Goal: Information Seeking & Learning: Learn about a topic

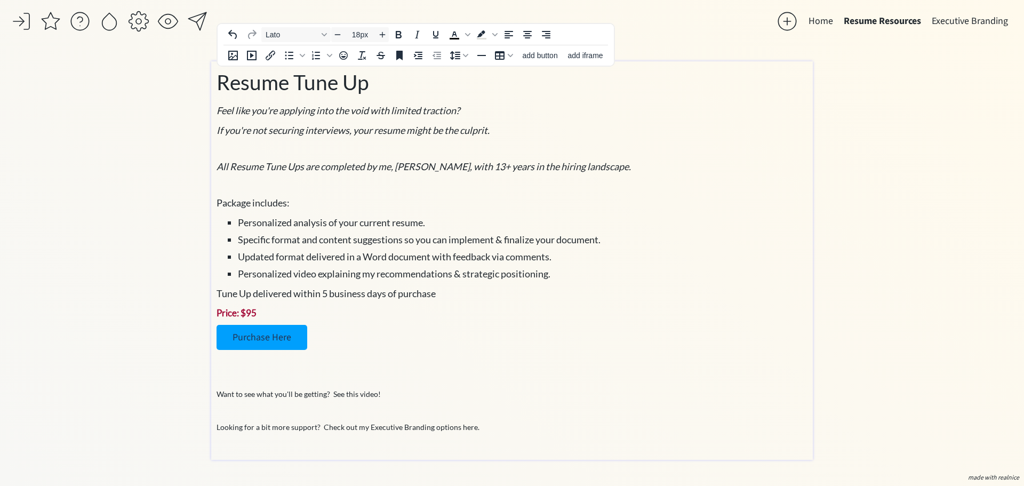
click at [536, 248] on ul "Personalized analysis of your current resume. Specific format and content sugge…" at bounding box center [511, 248] width 591 height 66
click at [517, 158] on div "Resume Tune Up Feel like you're applying into the void with limited traction? I…" at bounding box center [511, 258] width 591 height 382
click at [425, 160] on em "All Resume Tune Ups are completed by me, [PERSON_NAME], with 13+ years in the h…" at bounding box center [423, 166] width 414 height 12
click at [386, 143] on p at bounding box center [511, 148] width 591 height 11
click at [332, 165] on em "All Resume Tune Ups are completed by me, [PERSON_NAME], with 13+ years in the h…" at bounding box center [423, 166] width 414 height 12
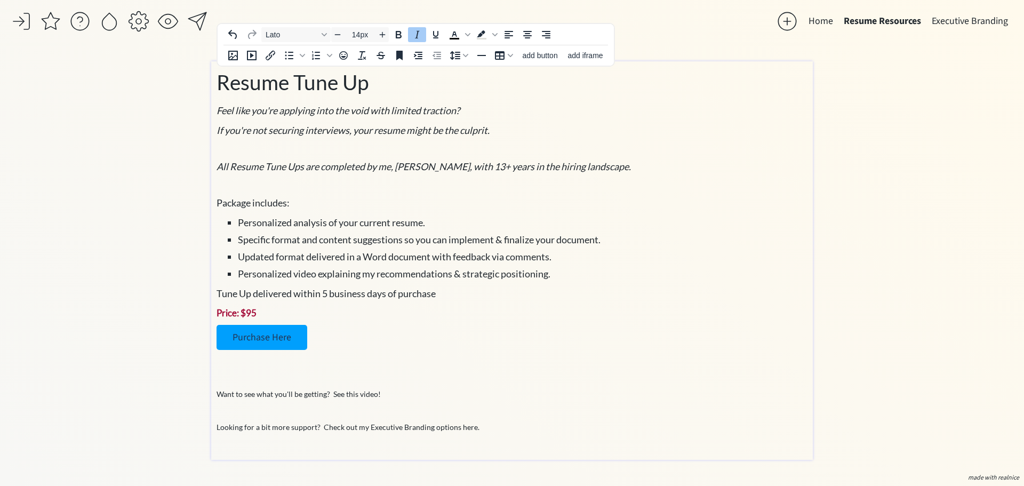
click at [276, 186] on p at bounding box center [511, 184] width 591 height 11
type input "18px"
click at [490, 166] on em "All Resume Tune Ups are completed by me, [PERSON_NAME], with 13+ years in the h…" at bounding box center [423, 166] width 414 height 12
click at [493, 167] on em "All Resume Tune Ups are completed by me, [PERSON_NAME], with 13+ years iof expe…" at bounding box center [451, 166] width 471 height 12
click at [498, 178] on div "Resume Tune Up Feel like you're applying into the void with limited traction? I…" at bounding box center [511, 258] width 591 height 382
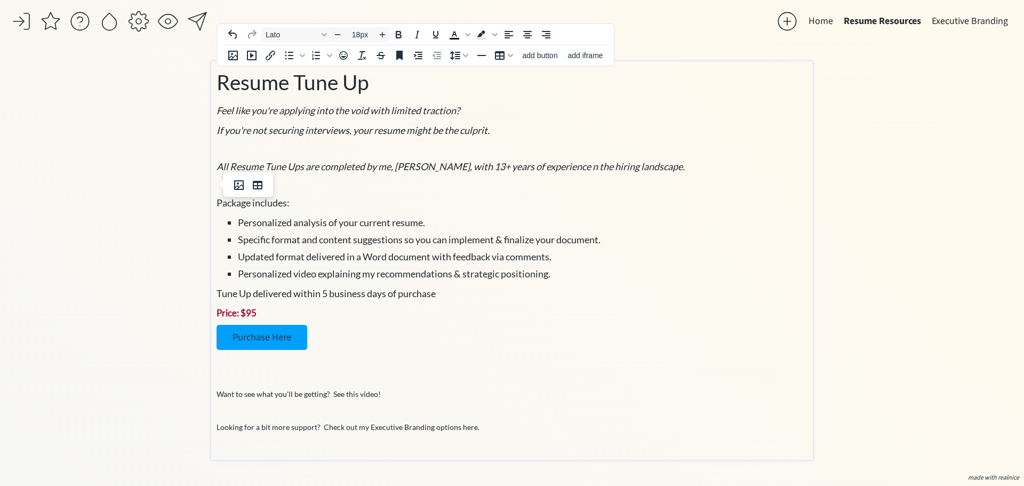
click at [404, 195] on div "Resume Tune Up Feel like you're applying into the void with limited traction? I…" at bounding box center [511, 258] width 591 height 382
click at [578, 308] on p "Price: $95" at bounding box center [511, 313] width 591 height 14
type input "14px"
click at [410, 371] on div "Resume Tune Up Feel like you're applying into the void with limited traction? I…" at bounding box center [511, 258] width 591 height 382
click at [409, 398] on p "Want to see what you'll be getting? See this video!" at bounding box center [511, 393] width 591 height 11
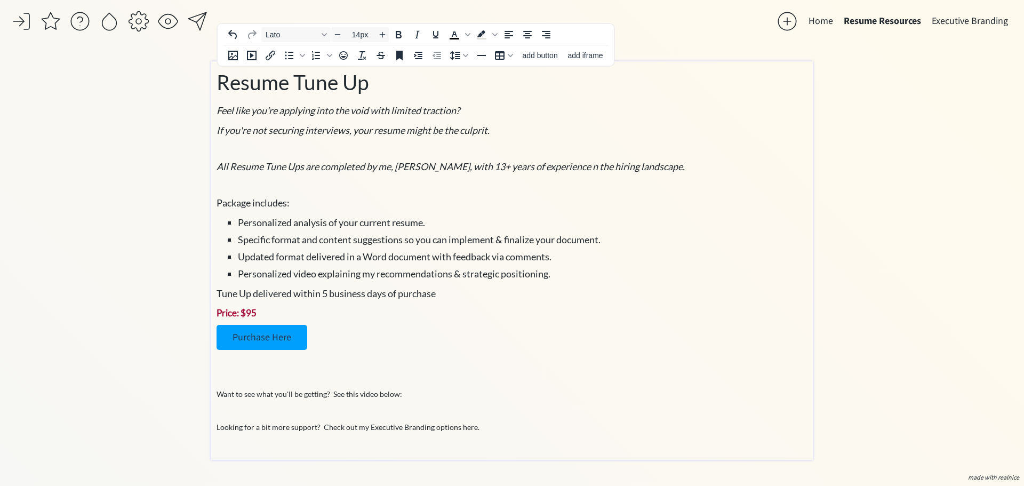
click at [489, 429] on p "Looking for a bit more support? Check out my Executive Branding options here." at bounding box center [511, 426] width 591 height 11
click at [974, 20] on button "Executive Branding" at bounding box center [969, 21] width 87 height 21
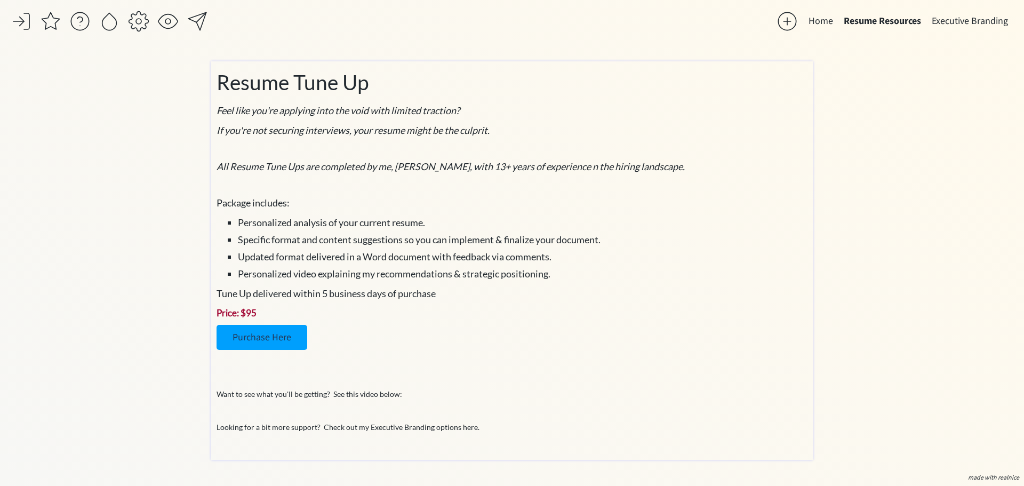
click at [849, 280] on div "saving... Home Resume Resources Executive Branding click to upload a picture Th…" at bounding box center [512, 243] width 1024 height 486
click at [972, 22] on button "Executive Branding" at bounding box center [969, 21] width 87 height 21
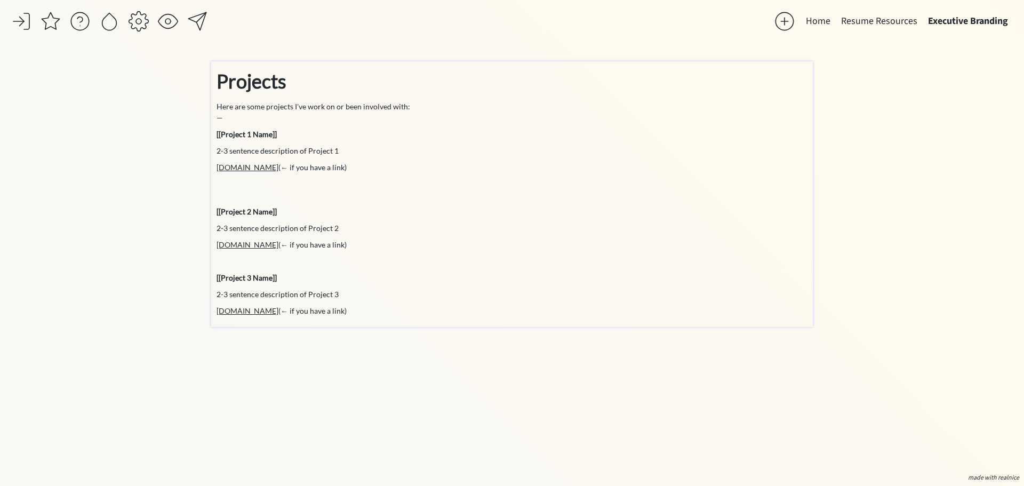
type input "36px"
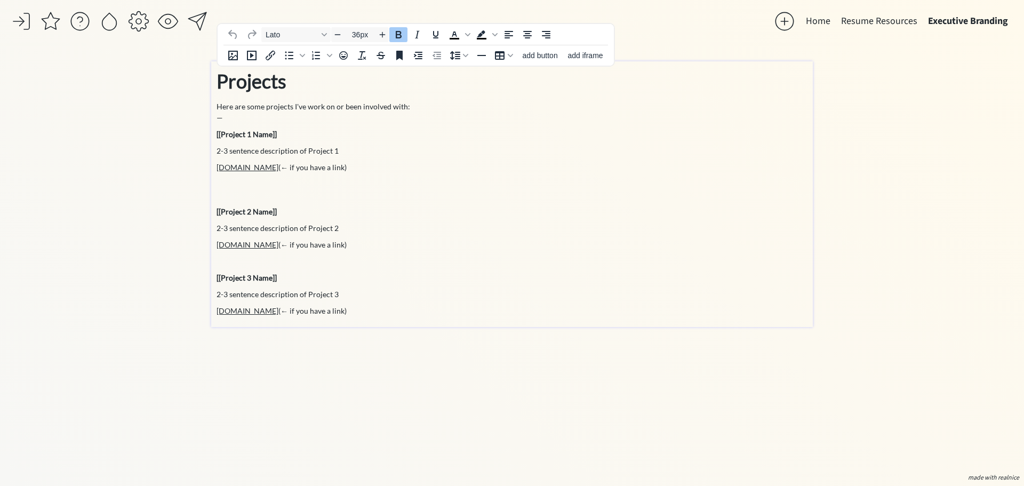
click at [262, 85] on strong "Projects" at bounding box center [251, 80] width 70 height 23
click at [271, 83] on strong "Projects" at bounding box center [251, 80] width 70 height 23
click at [577, 408] on div "click to upload a picture The Career Revisory - Your Career Collaborator I'm [P…" at bounding box center [511, 265] width 601 height 408
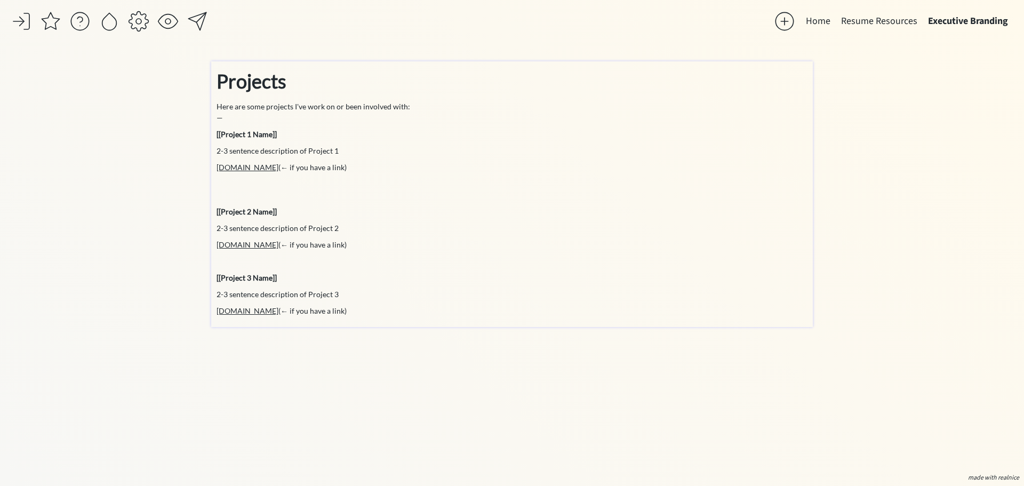
click at [274, 92] on strong "Projects" at bounding box center [251, 80] width 70 height 23
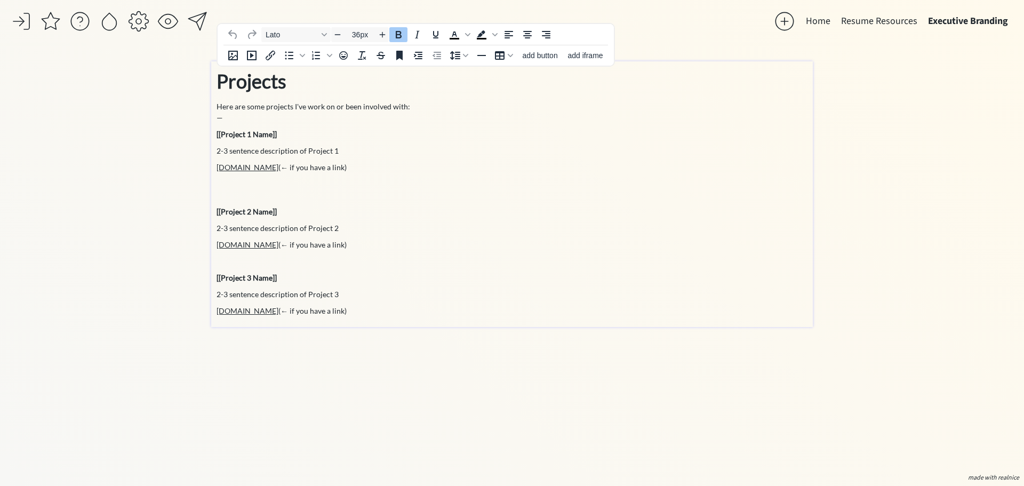
click at [273, 87] on strong "Projects" at bounding box center [251, 80] width 70 height 23
click at [373, 80] on strong "Executive Resume & Branding" at bounding box center [341, 80] width 250 height 23
click at [391, 89] on strong "Executive Resume & Branding" at bounding box center [341, 80] width 250 height 23
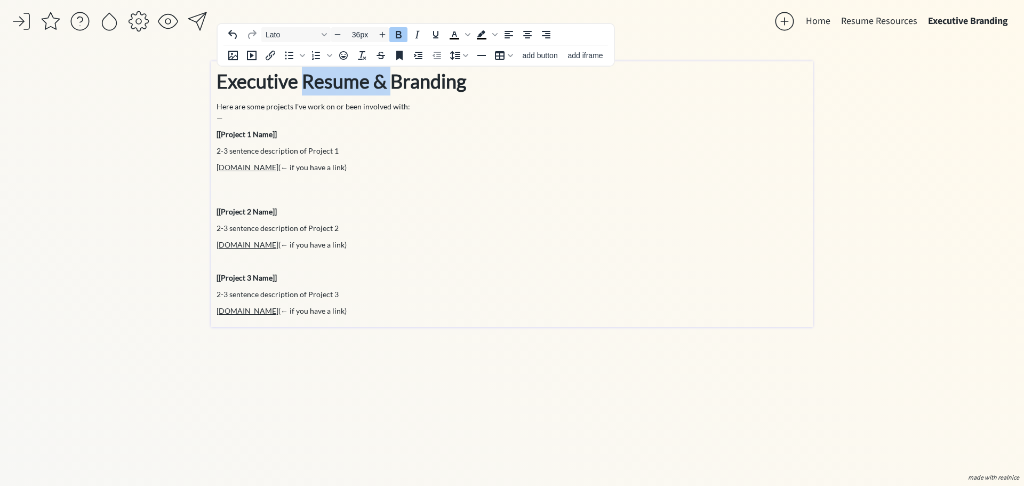
drag, startPoint x: 391, startPoint y: 82, endPoint x: 306, endPoint y: 90, distance: 85.6
click at [306, 90] on strong "Executive Resume & Branding" at bounding box center [341, 80] width 250 height 23
type input "14px"
click at [309, 110] on h3 "Here are some projects I've work on or been involved with:" at bounding box center [511, 106] width 591 height 11
click at [320, 106] on h3 "Here are some projects I've work on or been involved with:" at bounding box center [511, 106] width 591 height 11
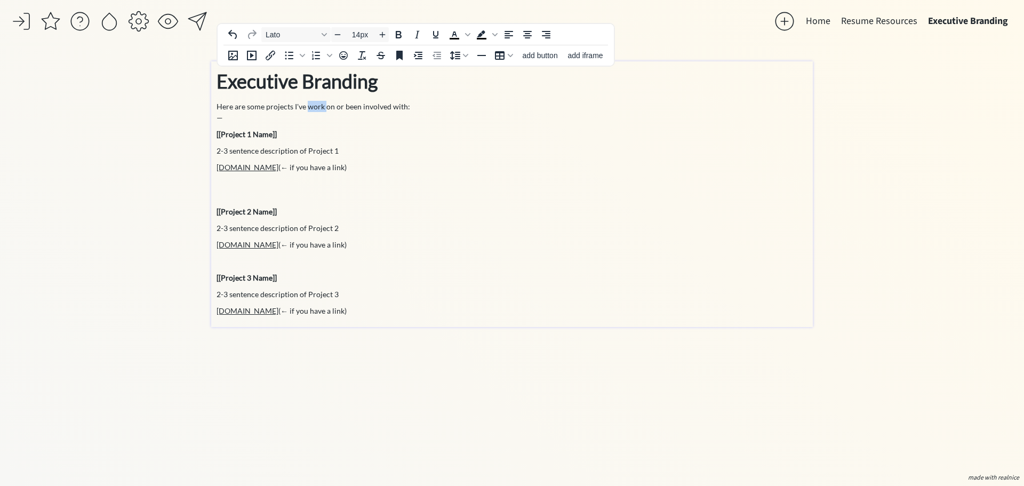
click at [320, 106] on h3 "Here are some projects I've work on or been involved with:" at bounding box center [511, 106] width 591 height 11
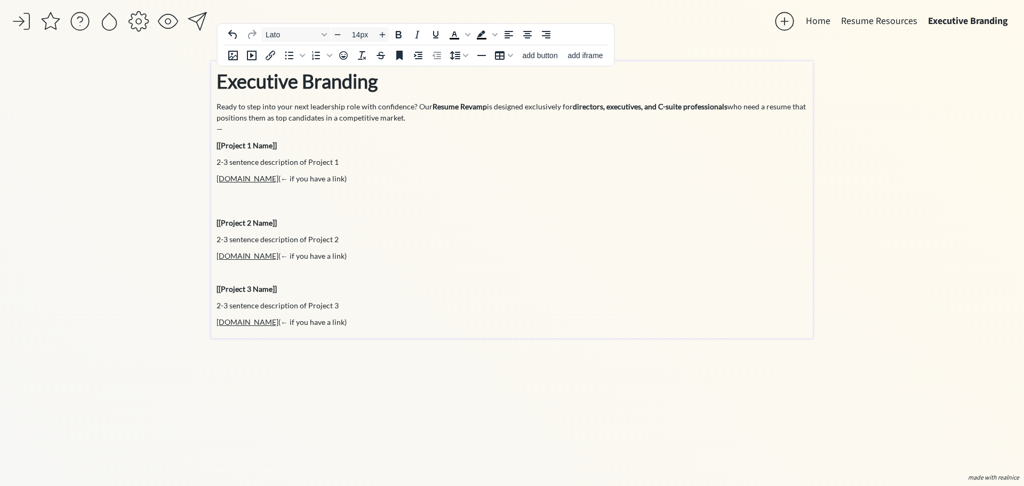
click at [498, 120] on h3 "Ready to step into your next leadership role with confidence? Our Resume Revamp…" at bounding box center [511, 112] width 591 height 22
click at [433, 108] on strong "Resume Revamp" at bounding box center [459, 106] width 54 height 9
click at [421, 103] on h3 "Ready to step into your next leadership role with confidence? Our Resume Revamp…" at bounding box center [511, 112] width 591 height 22
click at [416, 109] on h3 "Ready to step into your next leadership role with confidence? Our Resume Revamp…" at bounding box center [511, 112] width 591 height 22
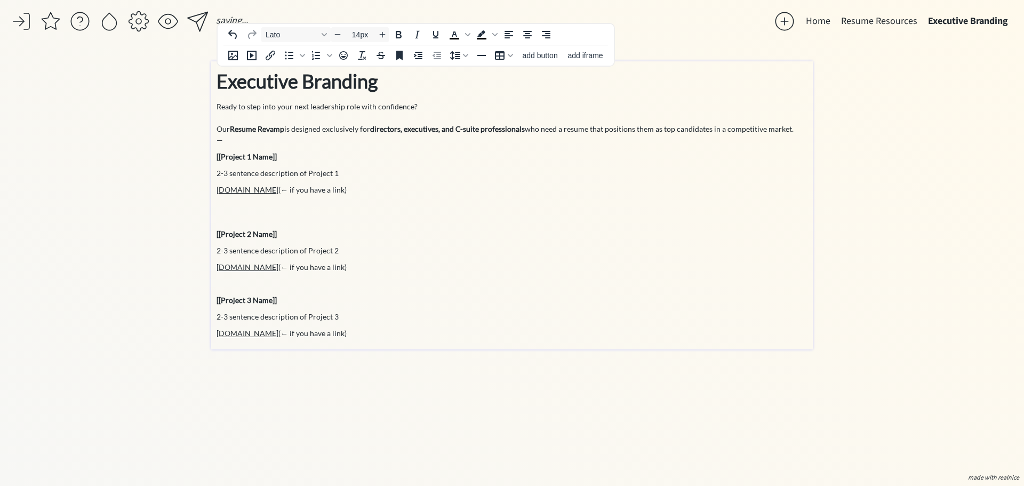
click at [286, 128] on h3 "Our Resume Revamp is designed exclusively for directors, executives, and C-suit…" at bounding box center [511, 128] width 591 height 11
drag, startPoint x: 284, startPoint y: 128, endPoint x: 217, endPoint y: 133, distance: 66.8
click at [217, 133] on h3 "Our Resume Revamp is designed exclusively for directors, executives, and C-suit…" at bounding box center [511, 128] width 591 height 11
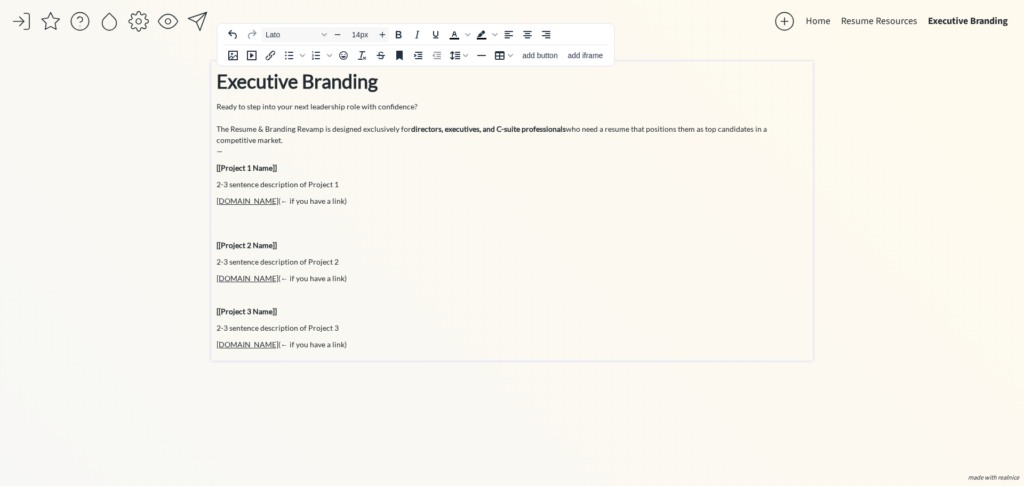
click at [516, 128] on strong "directors, executives, and C-suite professionals" at bounding box center [488, 128] width 155 height 9
click at [704, 133] on h3 "The Resume & Branding Revamp is designed exclusively for directors, executives,…" at bounding box center [511, 134] width 591 height 22
click at [696, 131] on h3 "The Resume & Branding Revamp is designed exclusively for directors, executives,…" at bounding box center [511, 134] width 591 height 22
click at [777, 139] on h3 "The Resume & Branding Revamp is designed exclusively for directors, executives,…" at bounding box center [511, 134] width 591 height 22
click at [790, 129] on h3 "The Resume & Branding Revamp is designed exclusively for directors, executives,…" at bounding box center [511, 134] width 591 height 22
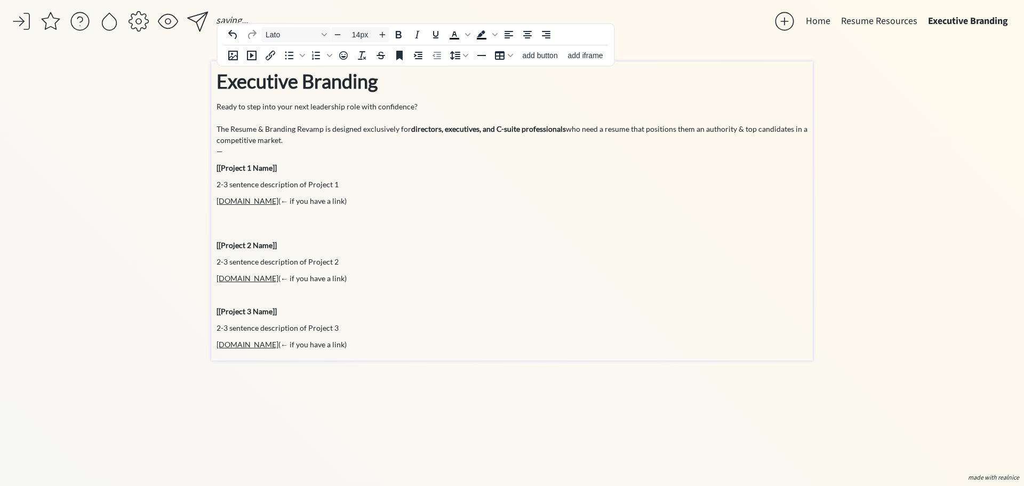
click at [387, 135] on h3 "The Resume & Branding Revamp is designed exclusively for directors, executives,…" at bounding box center [511, 134] width 591 height 22
click at [749, 139] on h3 "The Resume & Branding Revamp is designed exclusively for directors, executives,…" at bounding box center [511, 134] width 591 height 22
click at [864, 19] on button "Resume Resources" at bounding box center [878, 21] width 87 height 21
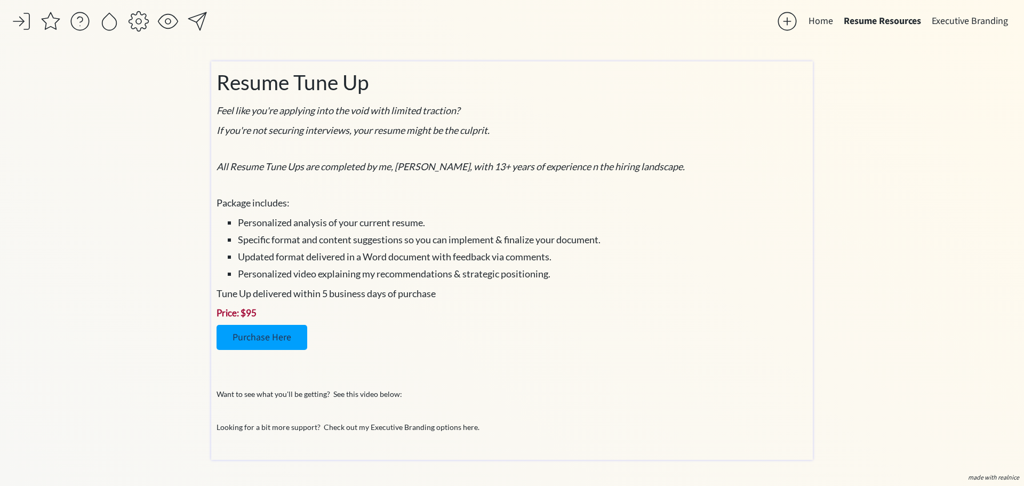
click at [462, 429] on p "Looking for a bit more support? Check out my Executive Branding options here." at bounding box center [511, 426] width 591 height 11
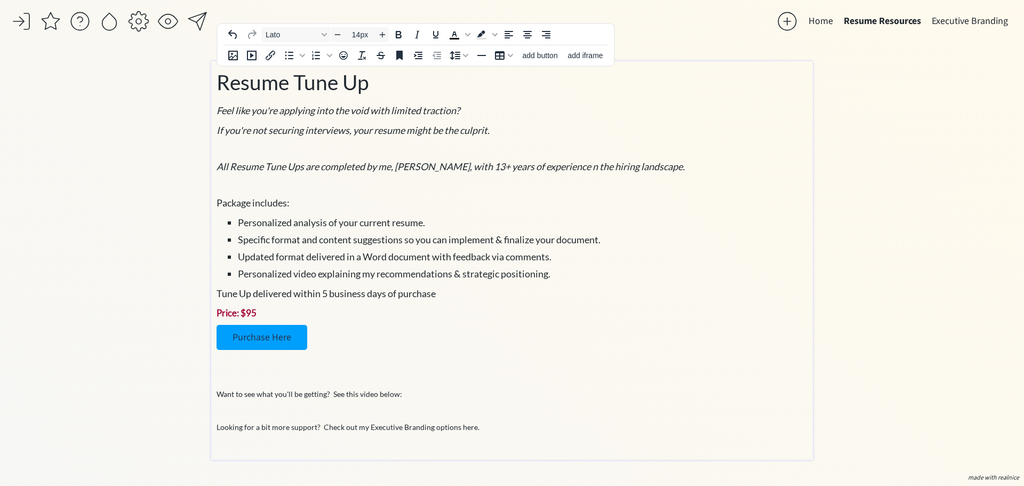
click at [492, 430] on p "Looking for a bit more support? Check out my Executive Branding options here." at bounding box center [511, 426] width 591 height 11
drag, startPoint x: 494, startPoint y: 423, endPoint x: 491, endPoint y: 428, distance: 5.8
click at [494, 424] on p "Looking for a bit more support? Check out my Executive Branding options here." at bounding box center [511, 426] width 591 height 11
drag, startPoint x: 486, startPoint y: 427, endPoint x: 321, endPoint y: 428, distance: 165.3
click at [321, 428] on p "Looking for a bit more support? Check out my Executive Branding options here." at bounding box center [511, 426] width 591 height 11
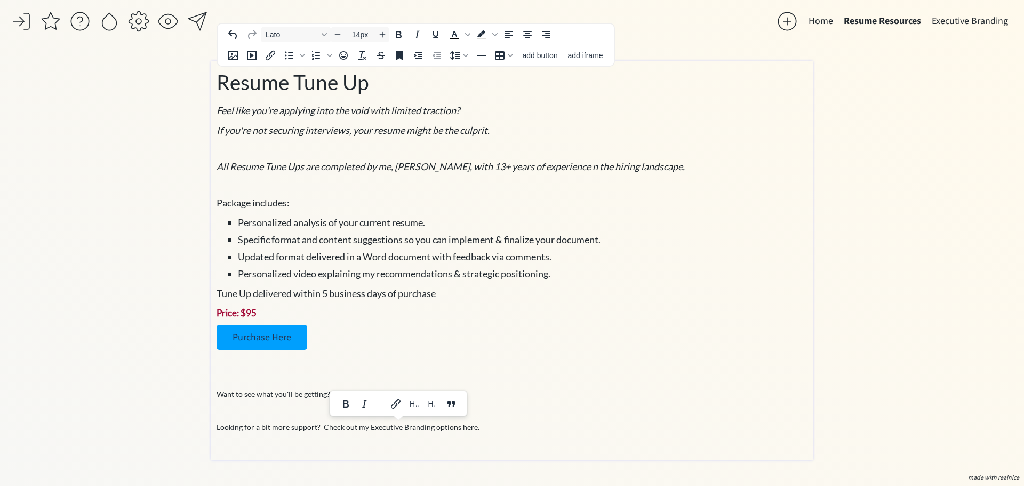
click at [586, 407] on p at bounding box center [511, 410] width 591 height 11
click at [502, 422] on p "Looking for a bit more support? Check out my Executive Branding options here." at bounding box center [511, 426] width 591 height 11
click at [453, 424] on p "Looking for a bit more support? Check out my Executive Branding options here." at bounding box center [511, 426] width 591 height 11
drag, startPoint x: 369, startPoint y: 423, endPoint x: 321, endPoint y: 423, distance: 48.5
click at [321, 423] on p "Looking for a bit more support? Check out my Executive Branding options here." at bounding box center [511, 426] width 591 height 11
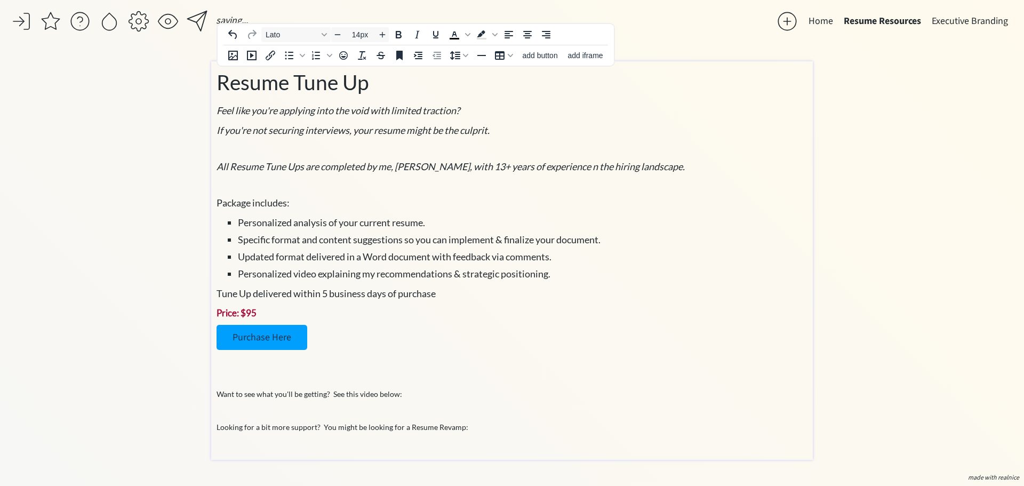
click at [505, 417] on div "Resume Tune Up Feel like you're applying into the void with limited traction? I…" at bounding box center [511, 258] width 591 height 382
drag, startPoint x: 425, startPoint y: 423, endPoint x: 322, endPoint y: 423, distance: 102.9
click at [322, 423] on p "Looking for a bit more support? You might be looking for a Resume Revamp:" at bounding box center [511, 426] width 591 height 11
